Goal: Transaction & Acquisition: Purchase product/service

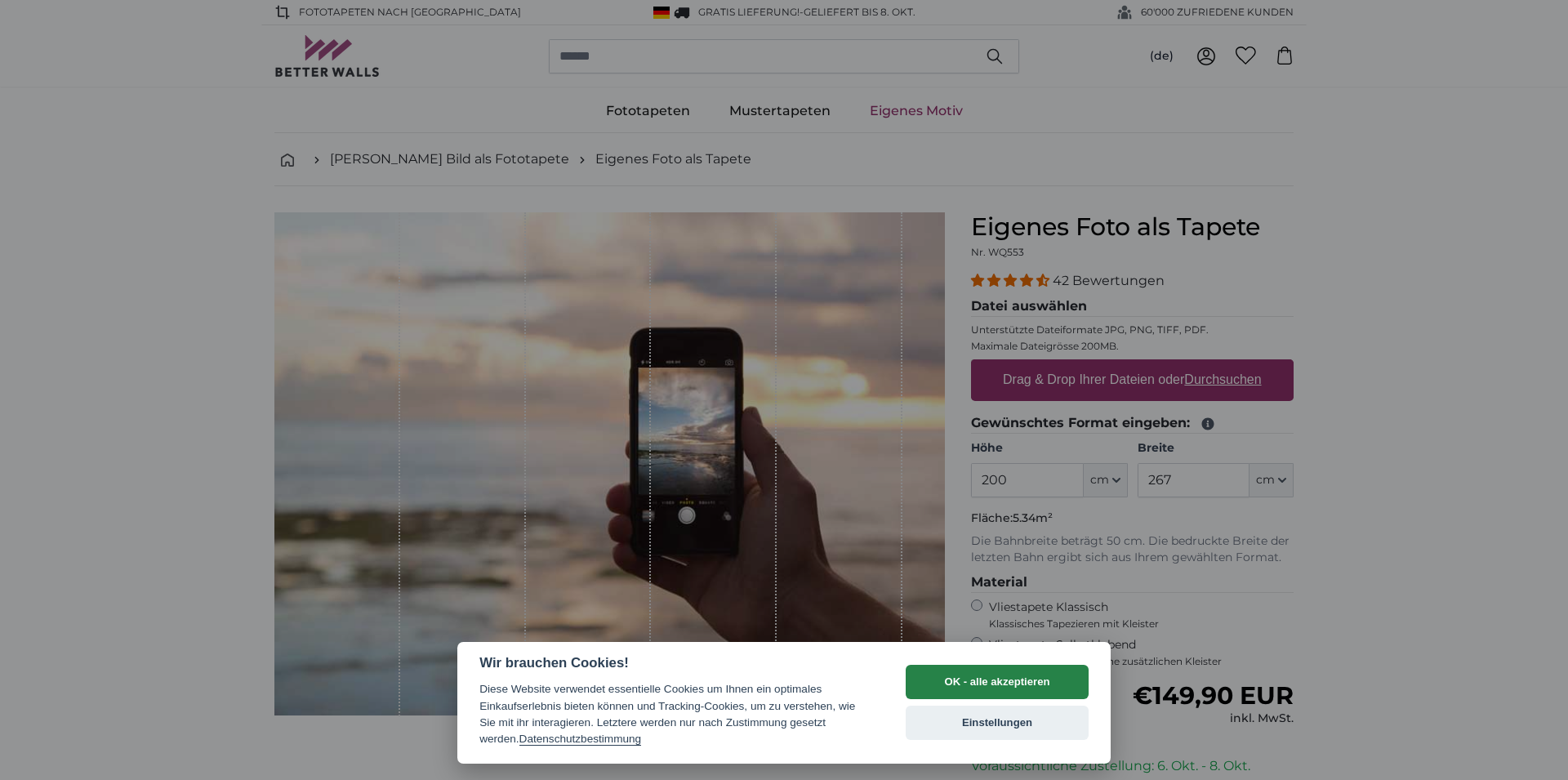
click at [995, 682] on button "OK - alle akzeptieren" at bounding box center [997, 683] width 183 height 34
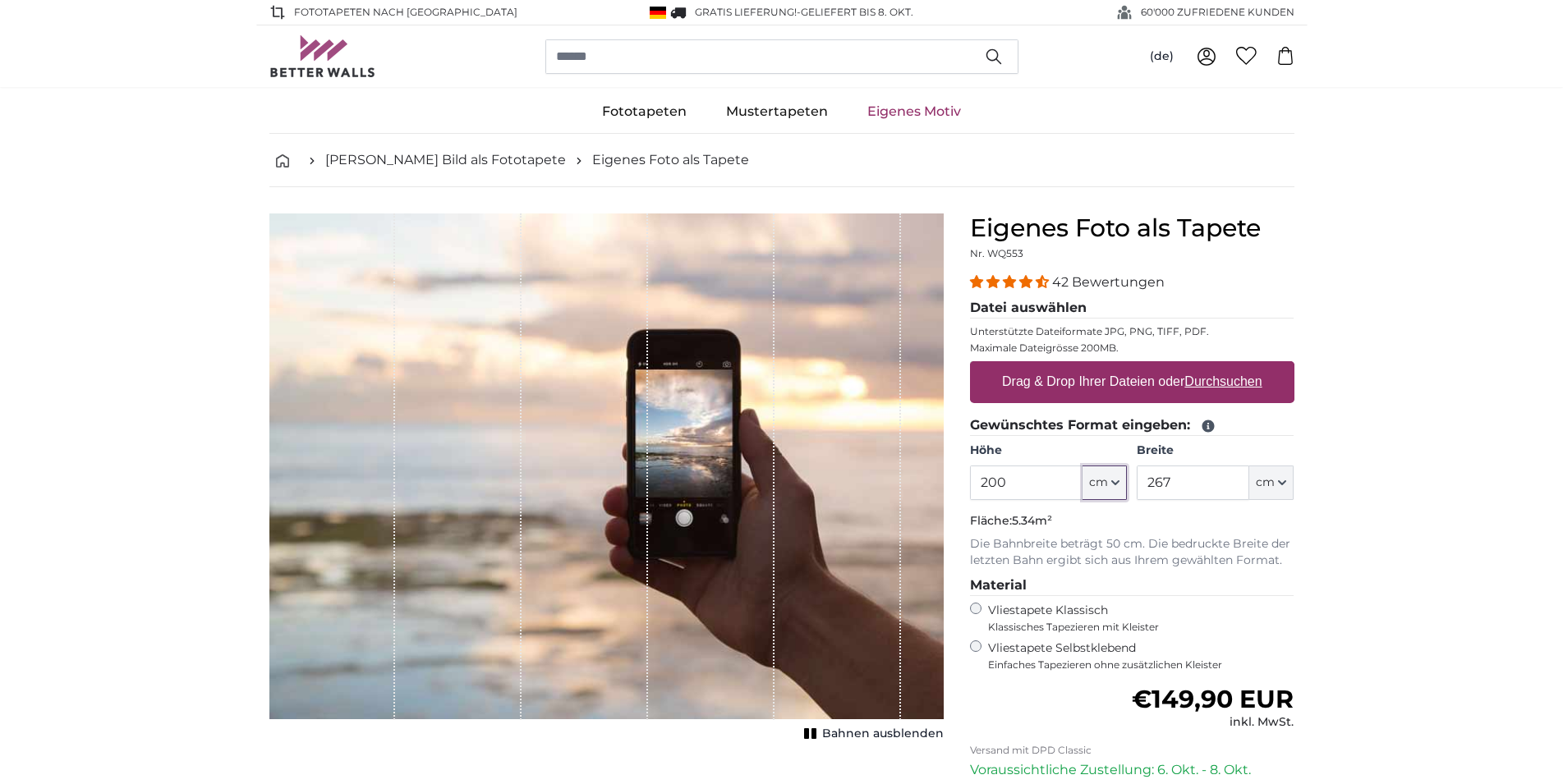
click at [1107, 475] on span "cm" at bounding box center [1099, 482] width 19 height 16
click at [1030, 466] on input "200" at bounding box center [1026, 483] width 112 height 35
type input "240"
click at [1177, 466] on input "267" at bounding box center [1193, 483] width 112 height 35
type input "2"
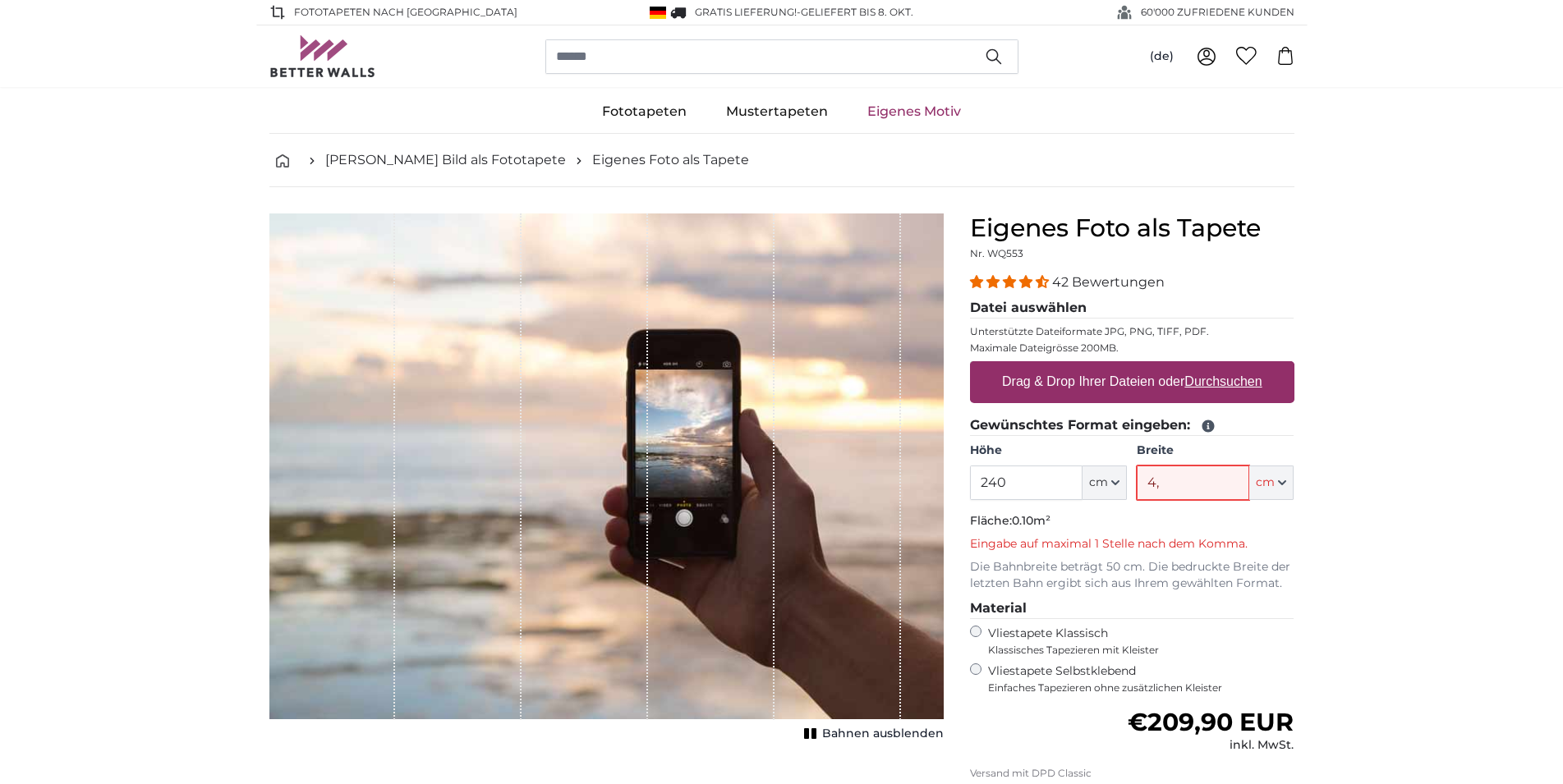
type input "4"
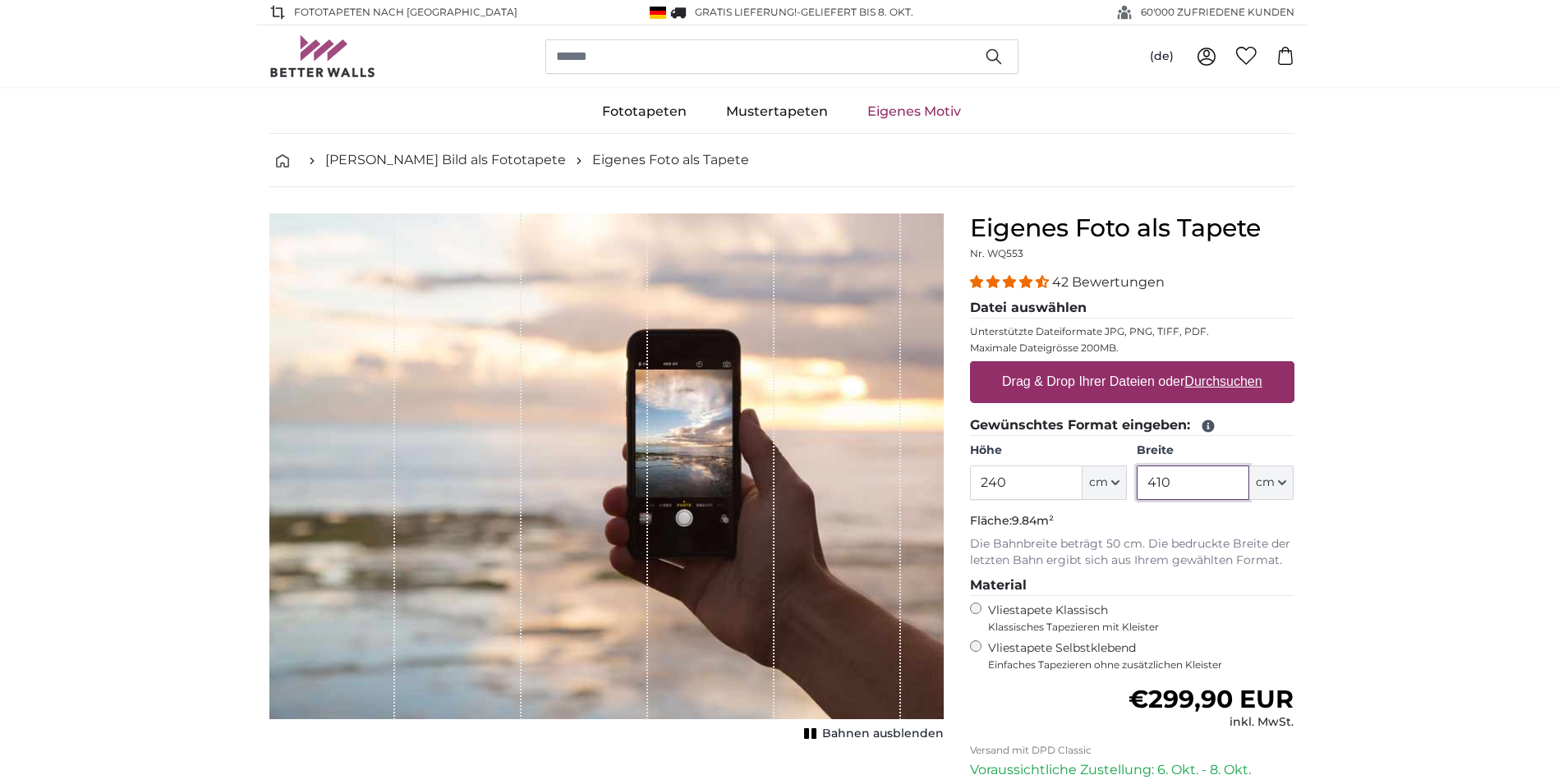
type input "410"
click at [1187, 366] on label "Drag & Drop Ihrer Dateien oder Durchsuchen" at bounding box center [1132, 382] width 273 height 33
click at [1187, 361] on input "Drag & Drop Ihrer Dateien oder Durchsuchen" at bounding box center [1132, 364] width 324 height 5
